Goal: Task Accomplishment & Management: Use online tool/utility

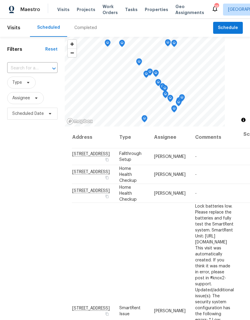
click at [32, 69] on input "text" at bounding box center [24, 68] width 34 height 9
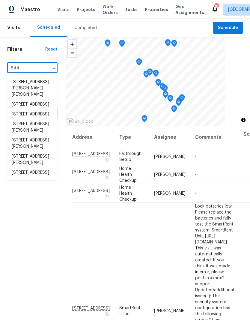
type input "844 c"
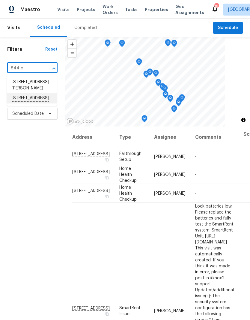
click at [23, 104] on li "844 College St, Portland, TN 37148" at bounding box center [32, 98] width 50 height 10
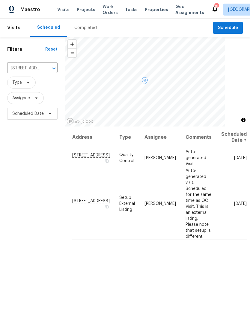
click at [0, 0] on icon at bounding box center [0, 0] width 0 height 0
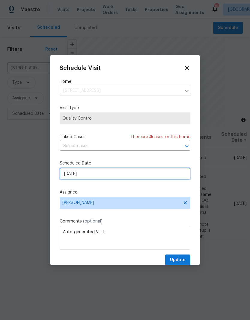
click at [71, 179] on input "[DATE]" at bounding box center [125, 174] width 130 height 12
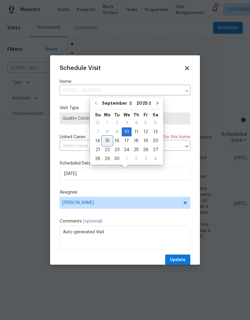
click at [105, 140] on div "15" at bounding box center [107, 141] width 10 height 8
type input "9/15/2025"
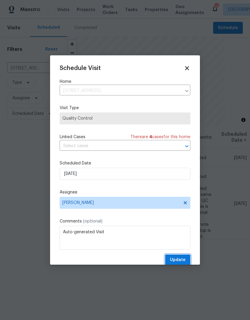
click at [181, 260] on span "Update" at bounding box center [178, 259] width 16 height 7
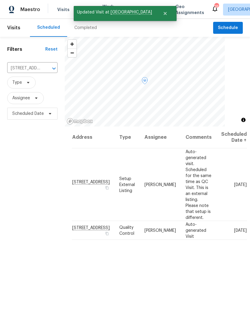
click at [0, 0] on icon at bounding box center [0, 0] width 0 height 0
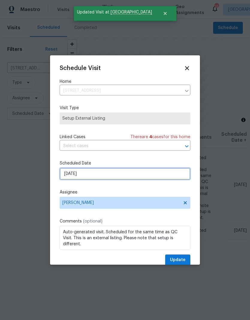
click at [69, 175] on input "[DATE]" at bounding box center [125, 174] width 130 height 12
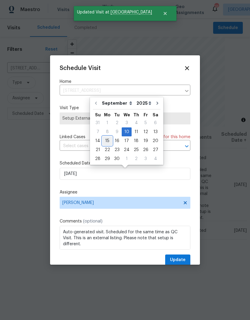
click at [104, 142] on div "15" at bounding box center [107, 141] width 10 height 8
type input "9/15/2025"
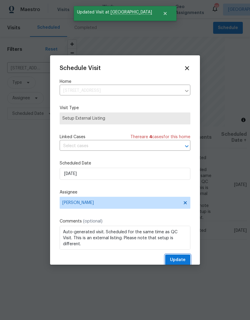
click at [185, 261] on button "Update" at bounding box center [177, 260] width 25 height 11
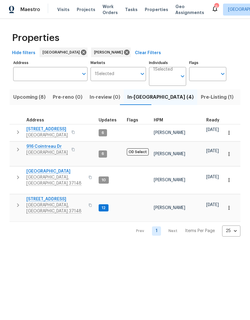
click at [12, 173] on td "844 College St Portland, TN 37148" at bounding box center [53, 178] width 86 height 22
click at [16, 174] on icon "button" at bounding box center [17, 177] width 7 height 7
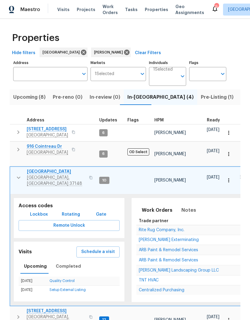
click at [90, 248] on span "Schedule a visit" at bounding box center [98, 251] width 34 height 7
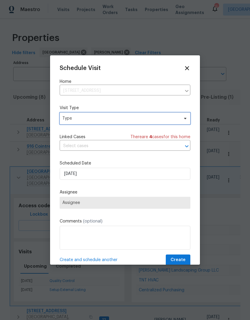
click at [78, 119] on span "Type" at bounding box center [120, 118] width 116 height 6
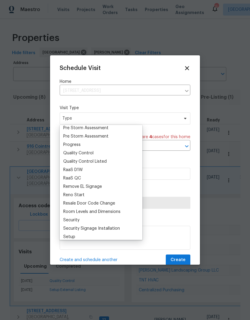
scroll to position [387, 0]
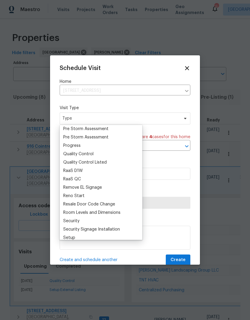
click at [71, 145] on div "Progress" at bounding box center [71, 146] width 17 height 6
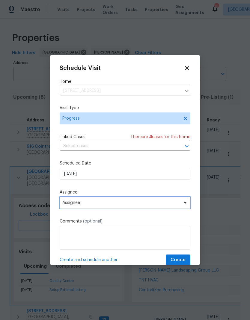
click at [69, 203] on span "Assignee" at bounding box center [120, 202] width 117 height 5
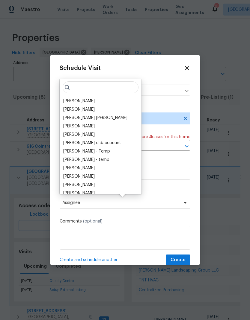
click at [71, 99] on div "[PERSON_NAME]" at bounding box center [78, 101] width 31 height 6
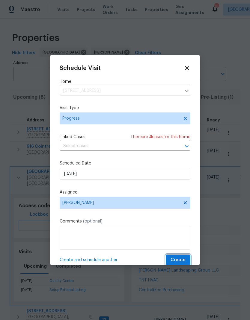
click at [182, 264] on span "Create" at bounding box center [177, 259] width 15 height 7
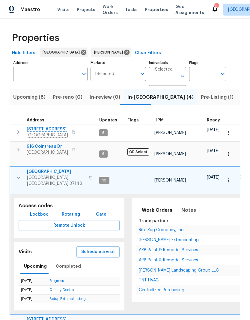
click at [147, 268] on span "[PERSON_NAME] Landscaping Group LLC" at bounding box center [179, 270] width 80 height 4
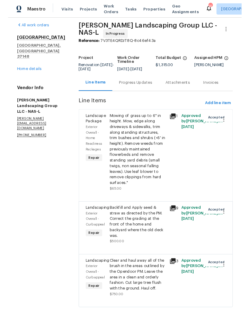
scroll to position [15, 0]
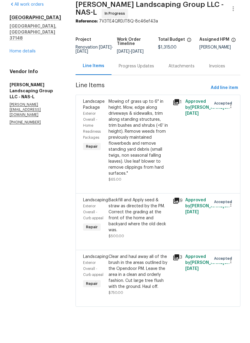
click at [130, 219] on div "Backfill and Apply seed & straw as directed by the PM. Correct the grading at t…" at bounding box center [138, 237] width 60 height 36
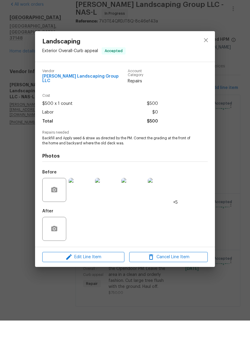
click at [62, 276] on span "Edit Line Item" at bounding box center [83, 279] width 78 height 7
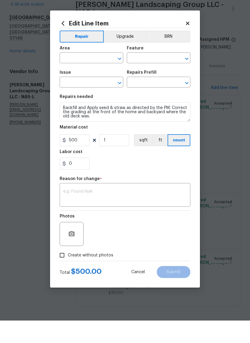
type input "Exterior Overall"
type input "Curb appeal"
type input "Landscaping"
type input "Apply Grass Seed & Straw $0.27"
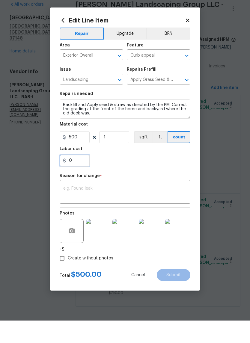
click at [82, 177] on input "0" at bounding box center [75, 183] width 30 height 12
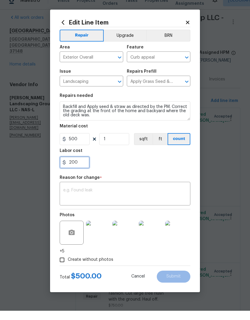
type input "200"
click at [132, 197] on textarea at bounding box center [124, 203] width 123 height 13
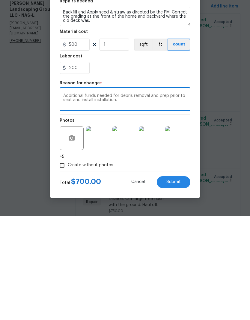
type textarea "Additional funds needed for debris removal and prep prior to seat and install i…"
click at [171, 284] on span "Submit" at bounding box center [173, 286] width 14 height 4
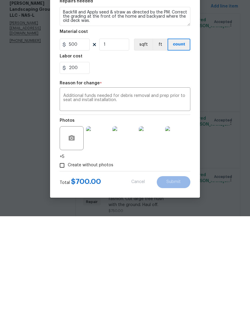
scroll to position [24, 0]
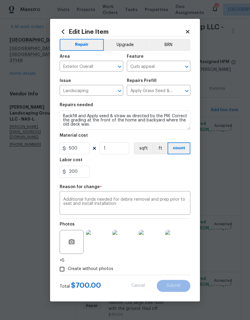
click at [89, 201] on textarea "Additional funds needed for debris removal and prep prior to seat and install i…" at bounding box center [124, 203] width 123 height 13
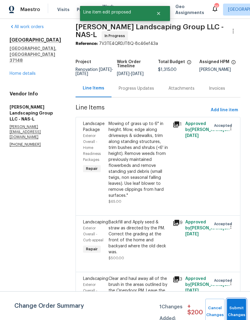
click at [232, 304] on button "Submit Changes" at bounding box center [236, 312] width 19 height 26
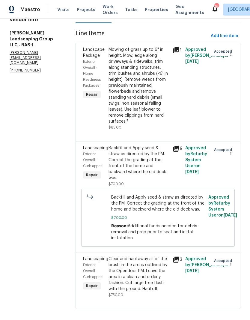
scroll to position [78, 0]
